Goal: Navigation & Orientation: Find specific page/section

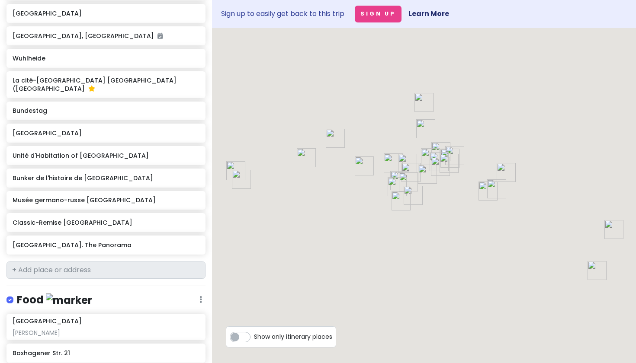
scroll to position [643, 0]
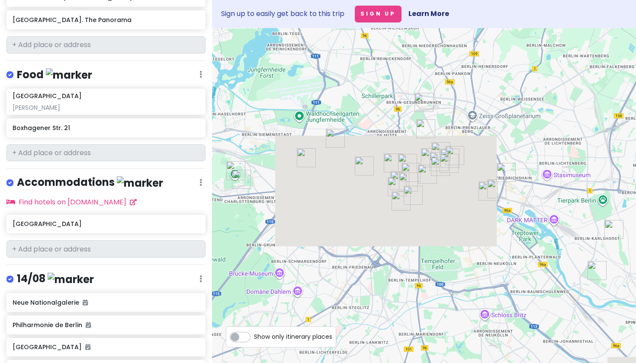
click at [335, 278] on div at bounding box center [424, 195] width 424 height 335
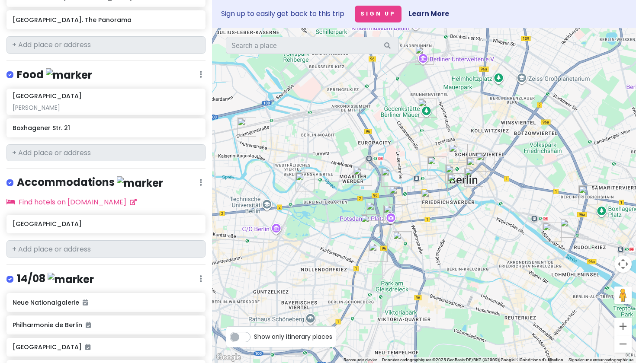
click at [335, 164] on div at bounding box center [424, 195] width 424 height 335
click at [335, 168] on img "cathédrale de Berlin" at bounding box center [454, 174] width 19 height 19
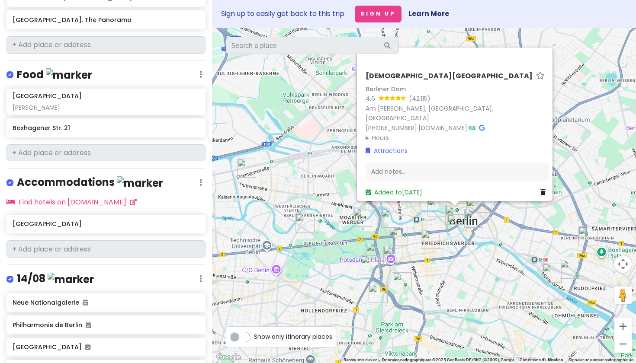
click at [335, 212] on img "Pergamon Museum. The Panorama" at bounding box center [437, 207] width 19 height 19
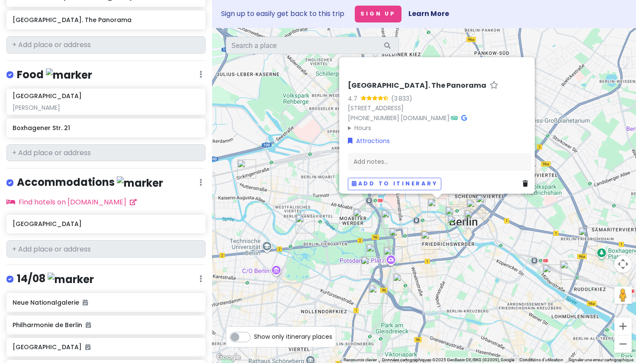
click at [335, 225] on img "Île aux Musées" at bounding box center [456, 224] width 19 height 19
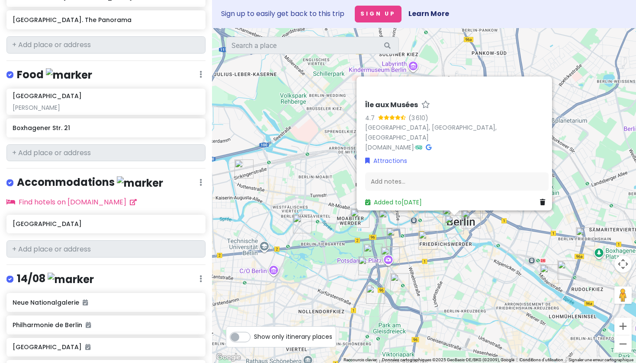
click at [335, 228] on div "Île aux Musées 4.7 (3 610) [GEOGRAPHIC_DATA], [GEOGRAPHIC_DATA], [GEOGRAPHIC_DA…" at bounding box center [424, 195] width 424 height 335
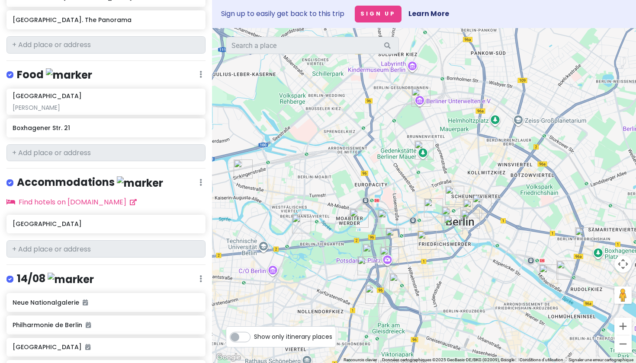
click at [335, 211] on img "Pergamon Museum. The Panorama" at bounding box center [433, 208] width 19 height 19
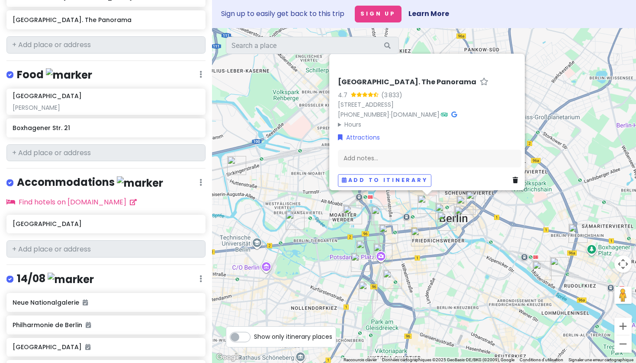
drag, startPoint x: 421, startPoint y: 224, endPoint x: 410, endPoint y: 216, distance: 13.8
click at [335, 216] on div "[GEOGRAPHIC_DATA]. The Panorama 4.7 (3 833) [STREET_ADDRESS] [PHONE_NUMBER] · […" at bounding box center [424, 195] width 424 height 335
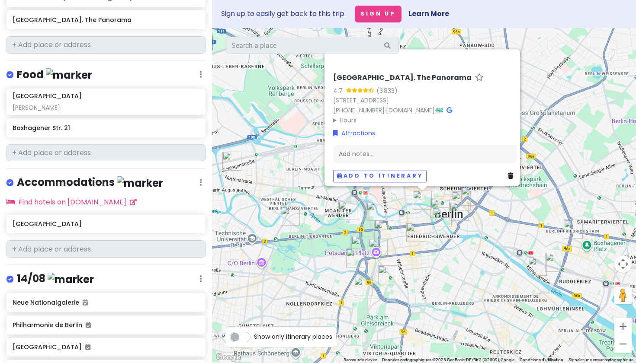
click at [335, 200] on img "Pergamon Museum. The Panorama" at bounding box center [422, 200] width 19 height 19
click at [335, 205] on img "cathédrale de Berlin" at bounding box center [440, 208] width 19 height 19
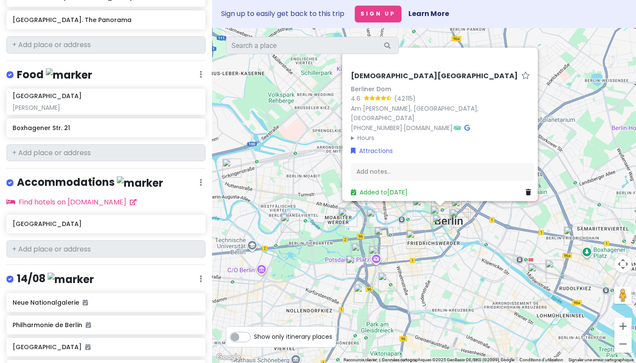
click at [335, 206] on img "Pergamon Museum. The Panorama" at bounding box center [422, 207] width 19 height 19
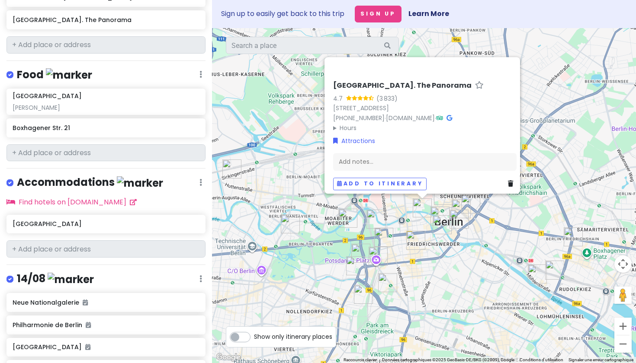
click at [335, 204] on img "tour de télévision" at bounding box center [461, 208] width 19 height 19
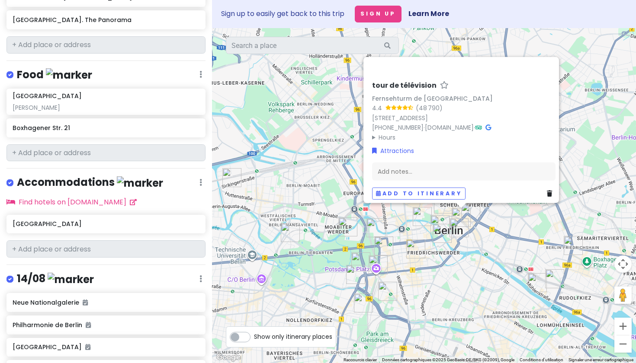
click at [335, 213] on img "tour de télévision" at bounding box center [461, 217] width 19 height 19
click at [335, 223] on img "Rotes Rathaus, Hôtel de Ville" at bounding box center [459, 228] width 19 height 19
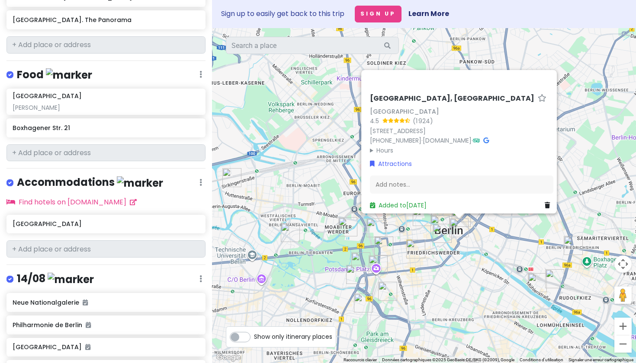
click at [335, 232] on img "Île aux Musées" at bounding box center [442, 233] width 19 height 19
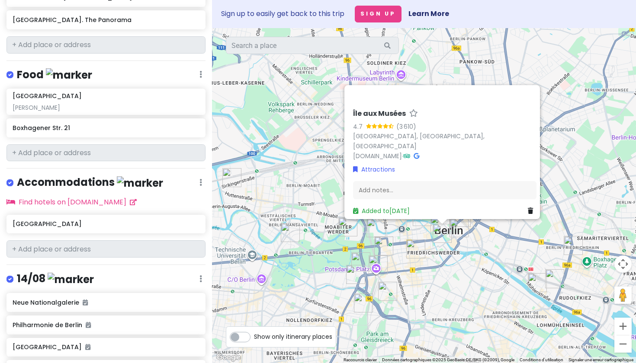
click at [335, 225] on img "Pergamon Museum. The Panorama" at bounding box center [422, 216] width 19 height 19
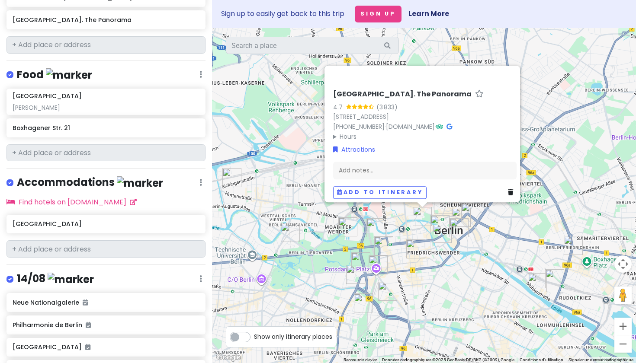
click at [335, 221] on img "cathédrale de Berlin" at bounding box center [440, 224] width 19 height 19
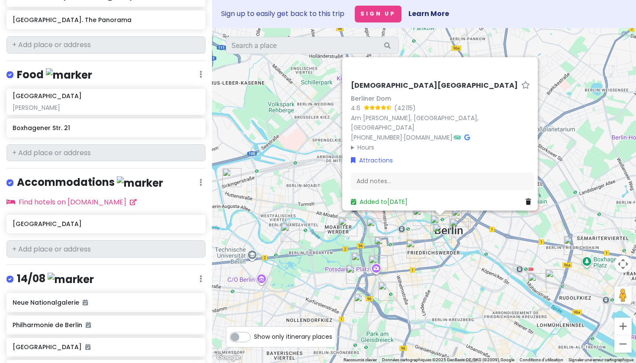
click at [335, 223] on img "Pergamon Museum. The Panorama" at bounding box center [422, 216] width 19 height 19
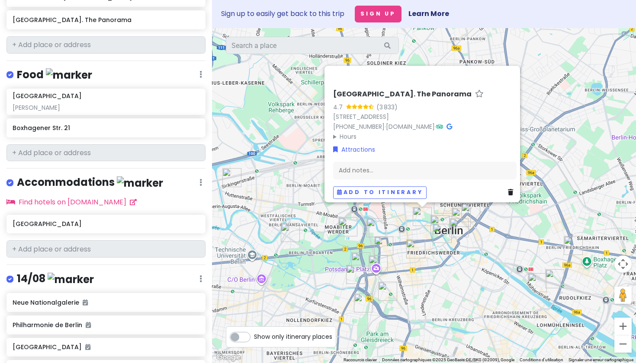
click at [335, 220] on img "cathédrale de Berlin" at bounding box center [440, 224] width 19 height 19
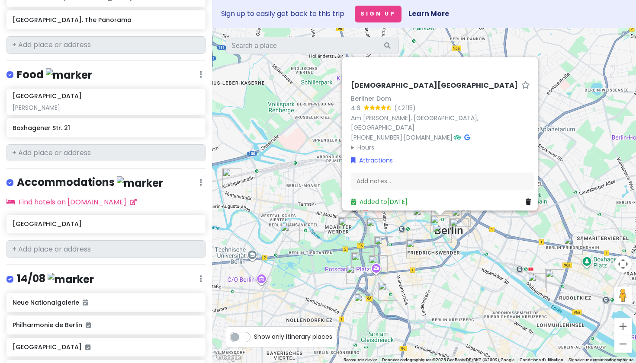
click at [335, 217] on img "Pergamon Museum. The Panorama" at bounding box center [422, 216] width 19 height 19
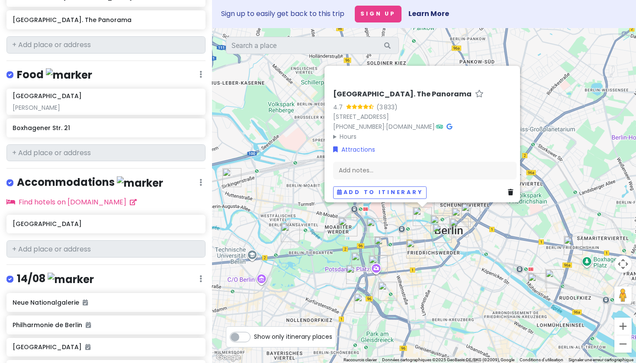
click at [335, 222] on img "cathédrale de Berlin" at bounding box center [440, 224] width 19 height 19
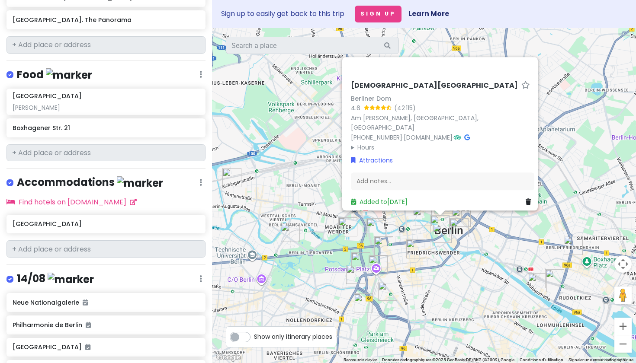
click at [335, 230] on img "Île aux Musées" at bounding box center [442, 233] width 19 height 19
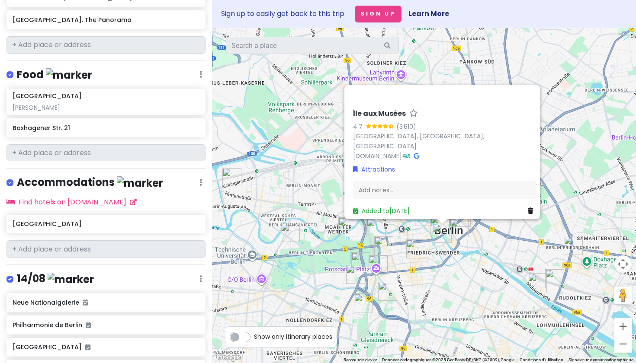
click at [335, 222] on img "Pergamon Museum. The Panorama" at bounding box center [422, 216] width 19 height 19
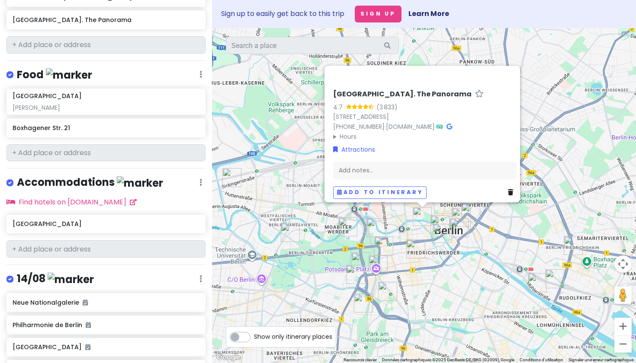
click at [335, 222] on img "Rotes Rathaus, Hôtel de Ville" at bounding box center [459, 228] width 19 height 19
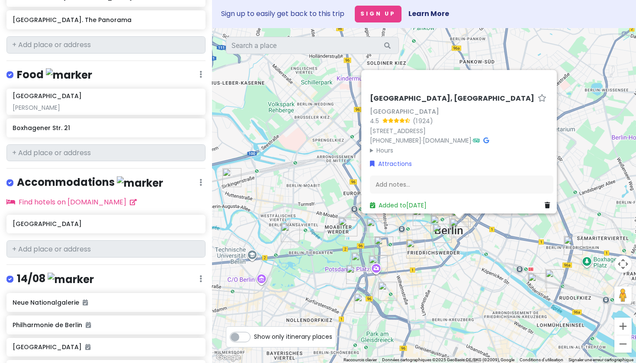
click at [335, 219] on img "Pergamon Museum. The Panorama" at bounding box center [422, 216] width 19 height 19
